Goal: Find contact information: Find contact information

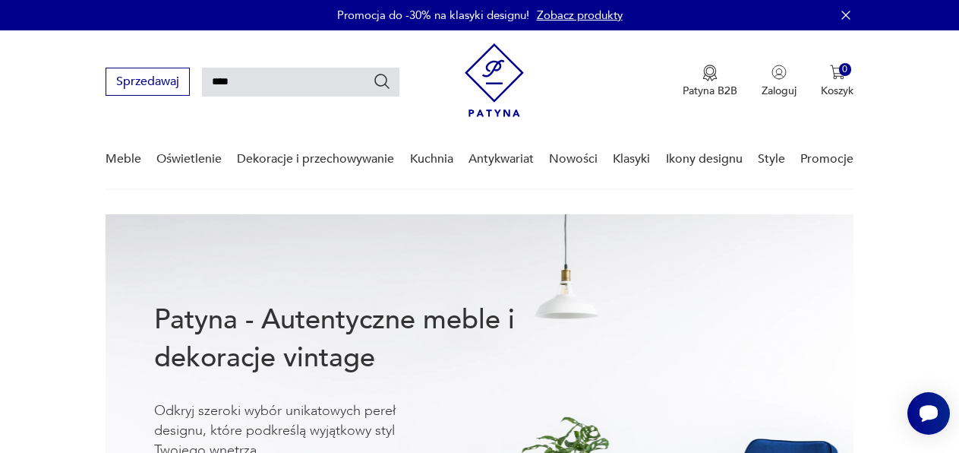
type input "****"
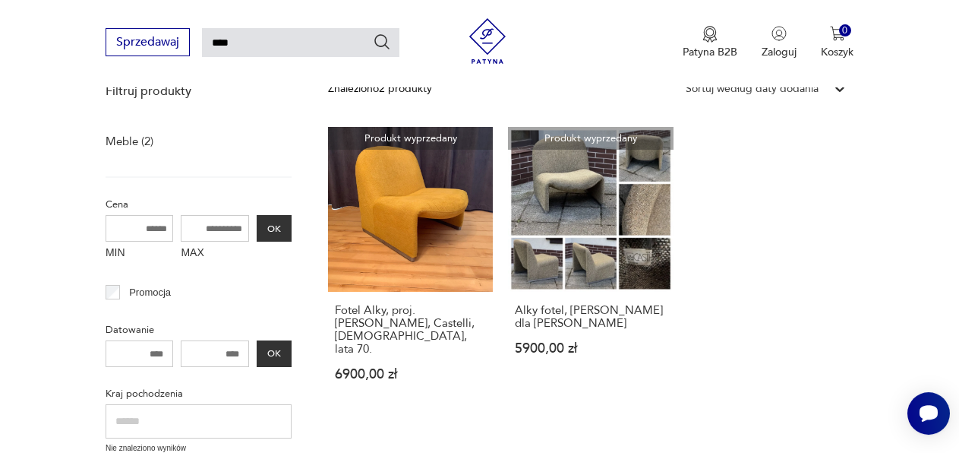
scroll to position [225, 0]
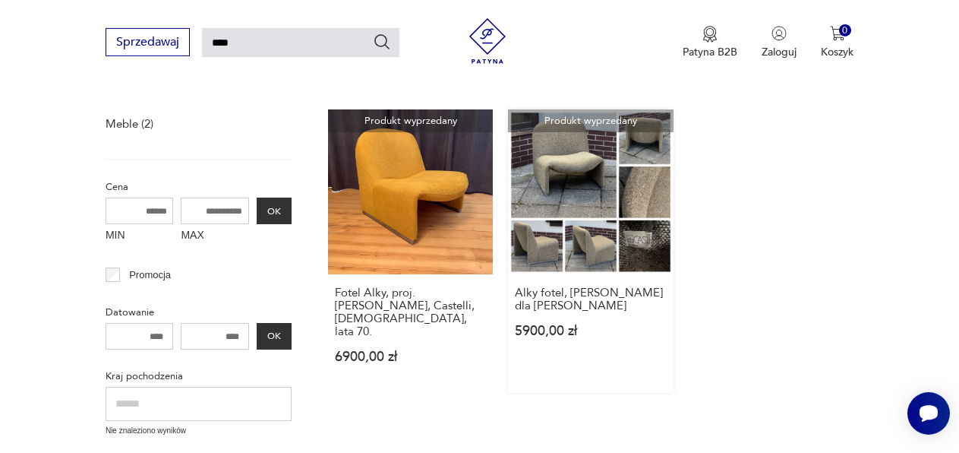
click at [560, 180] on link "Produkt wyprzedany Alky fotel, [PERSON_NAME] dla [PERSON_NAME] 5900,00 zł" at bounding box center [590, 250] width 165 height 283
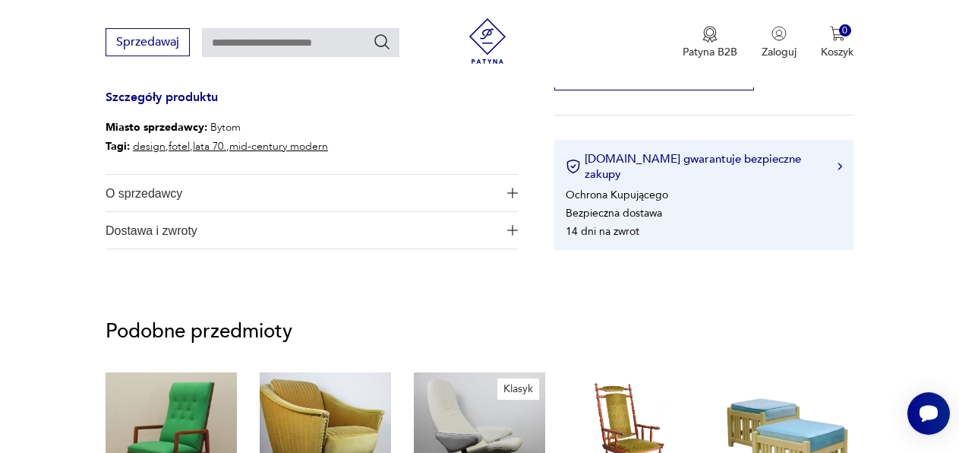
scroll to position [755, 0]
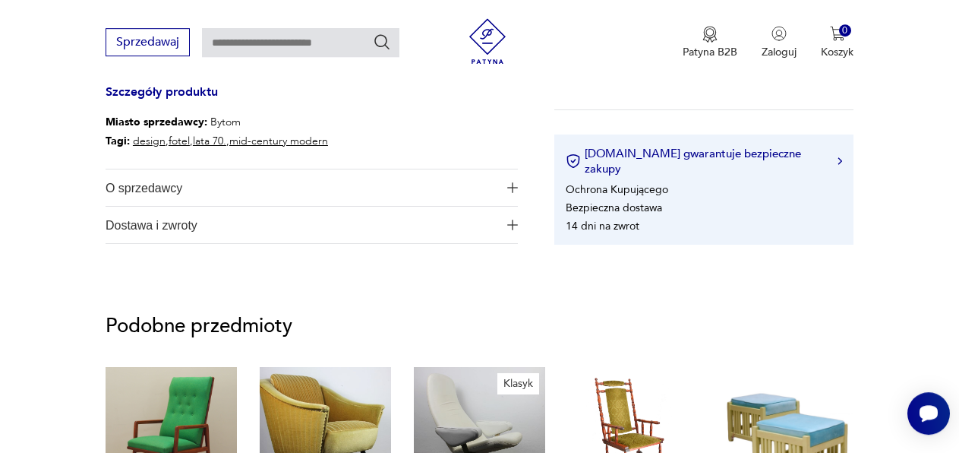
click at [514, 224] on img "button" at bounding box center [512, 225] width 11 height 11
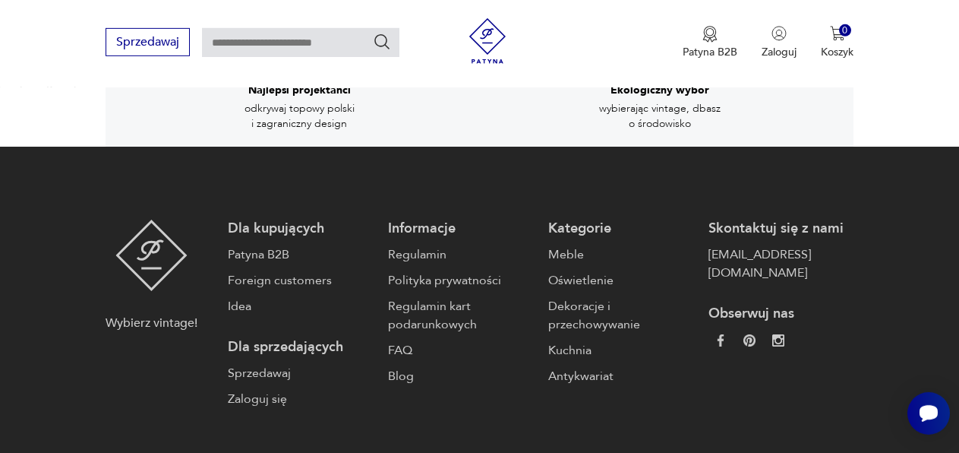
scroll to position [2575, 0]
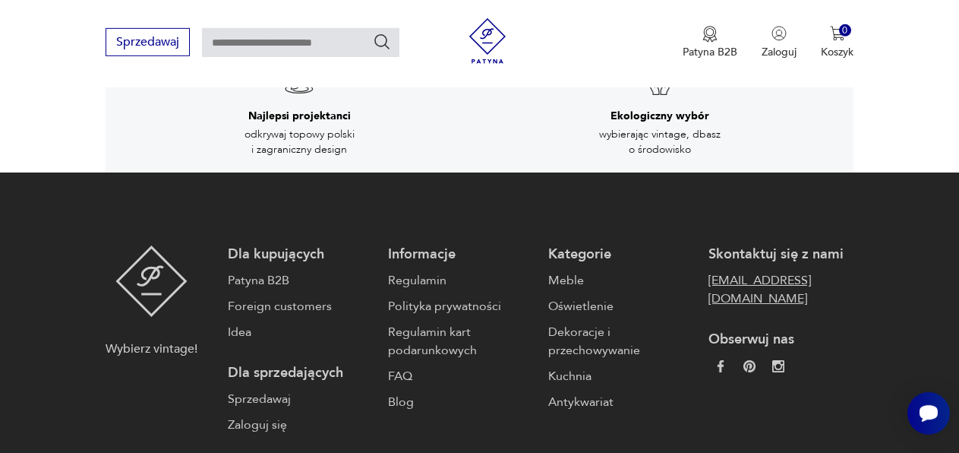
click at [789, 271] on link "[EMAIL_ADDRESS][DOMAIN_NAME]" at bounding box center [781, 289] width 145 height 36
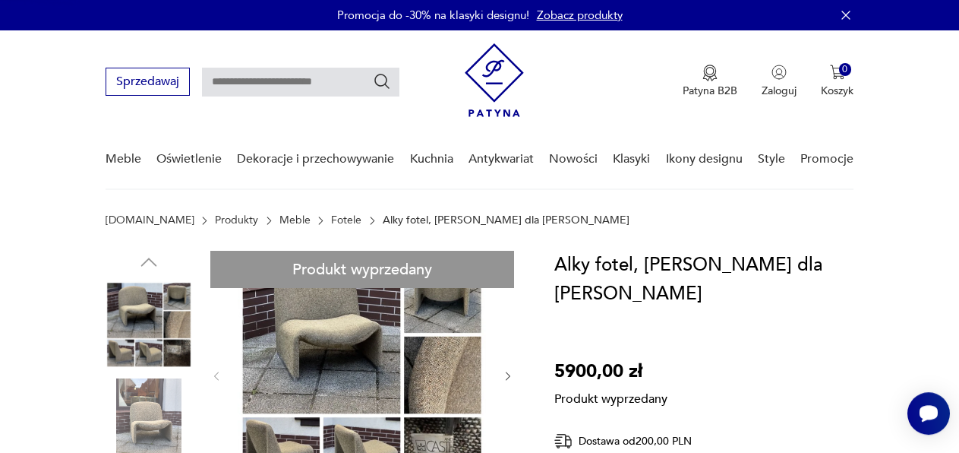
scroll to position [0, 0]
